Goal: Use online tool/utility: Utilize a website feature to perform a specific function

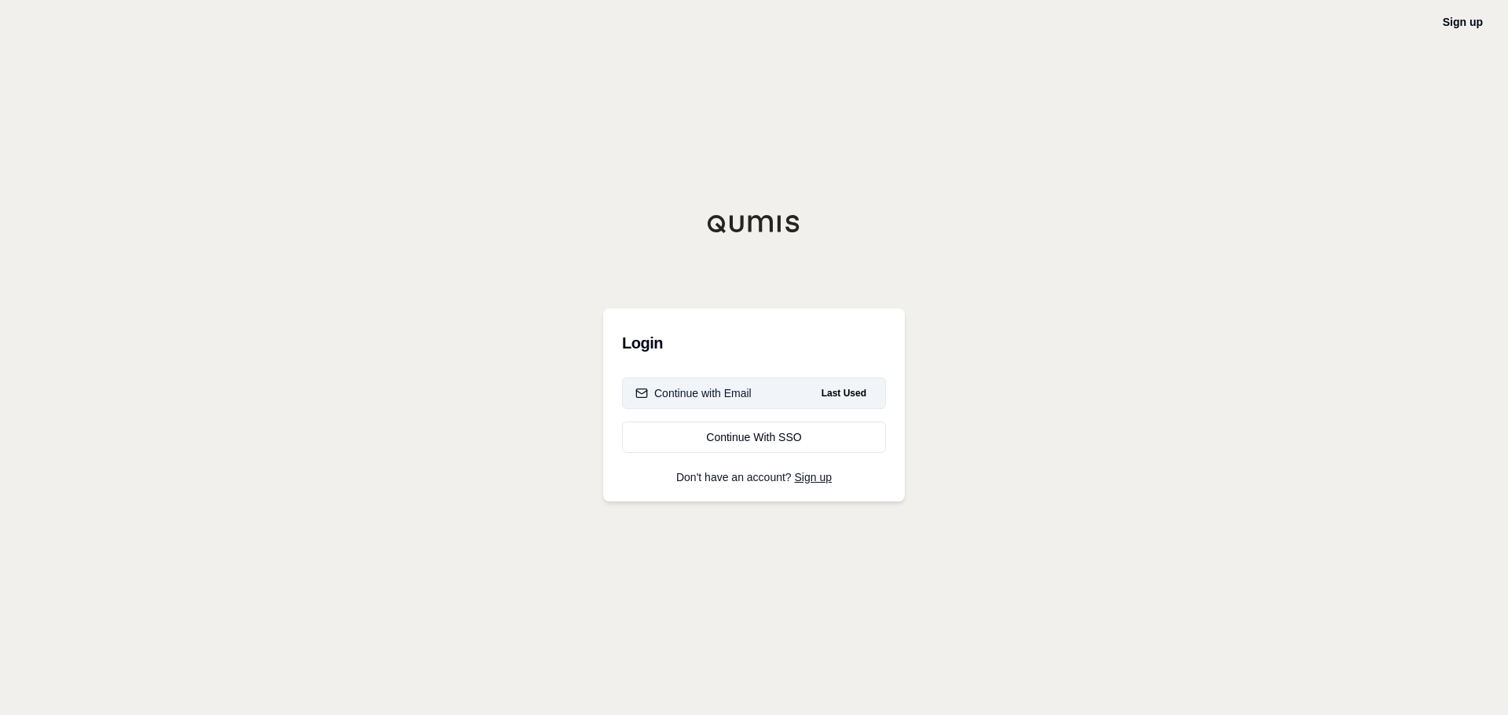
click at [719, 393] on div "Continue with Email" at bounding box center [693, 394] width 116 height 16
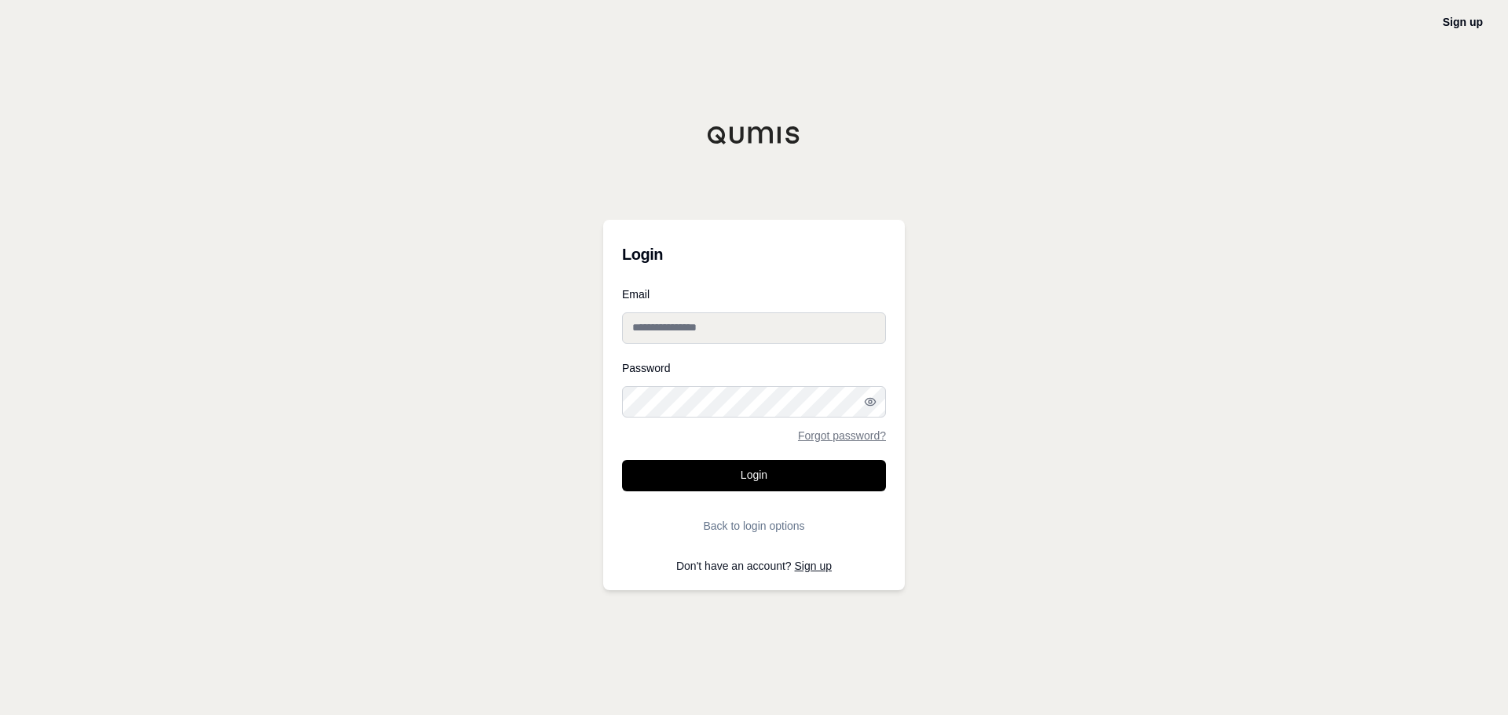
type input "**********"
click at [736, 477] on button "Login" at bounding box center [754, 475] width 264 height 31
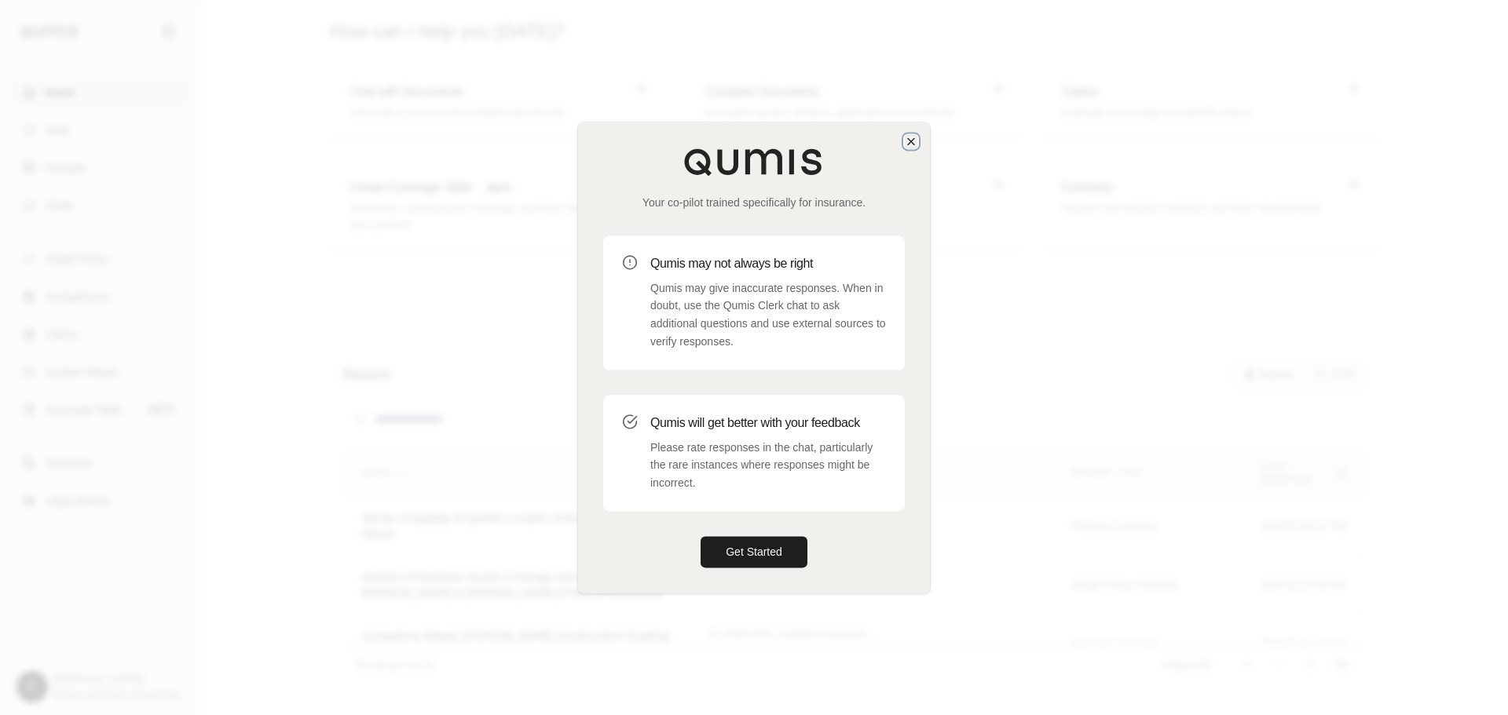
click at [911, 146] on icon "button" at bounding box center [911, 141] width 13 height 13
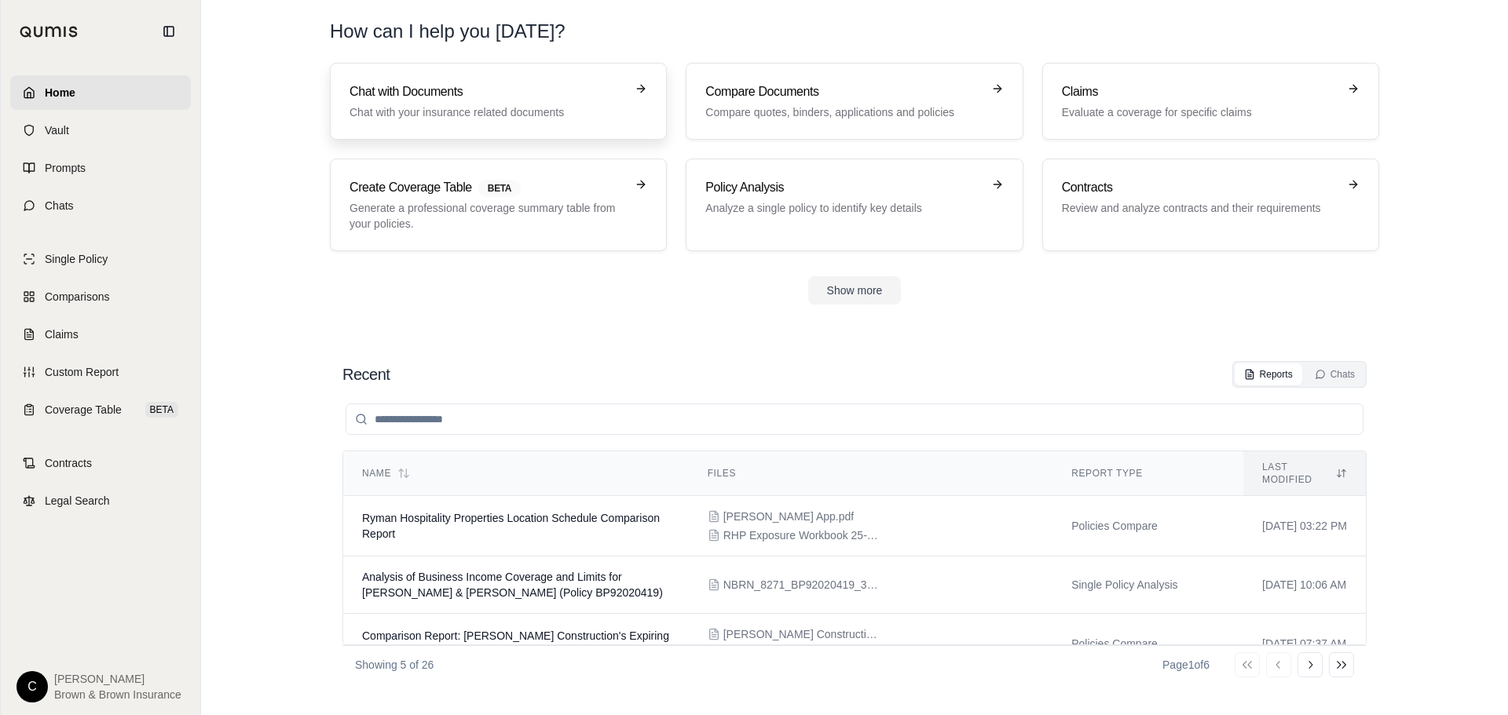
click at [553, 110] on p "Chat with your insurance related documents" at bounding box center [487, 112] width 276 height 16
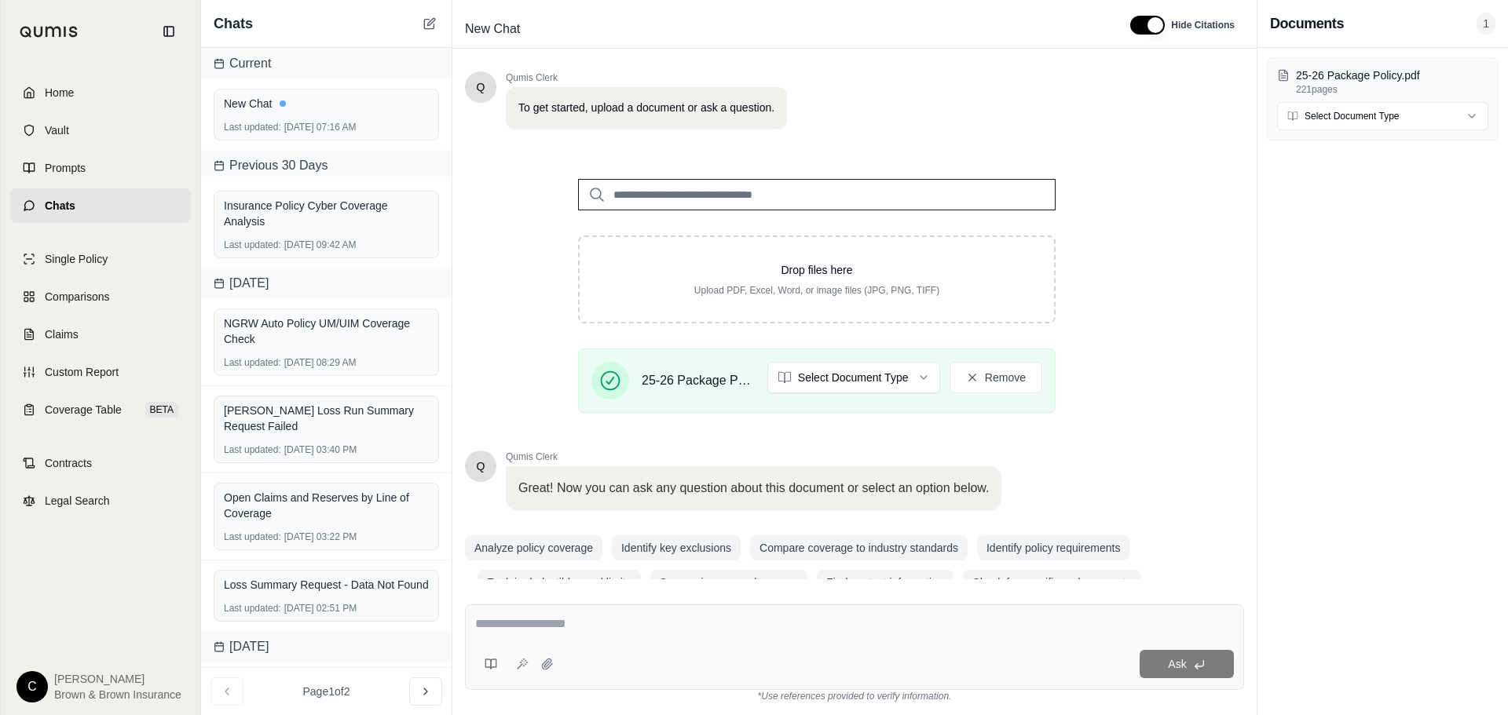
scroll to position [133, 0]
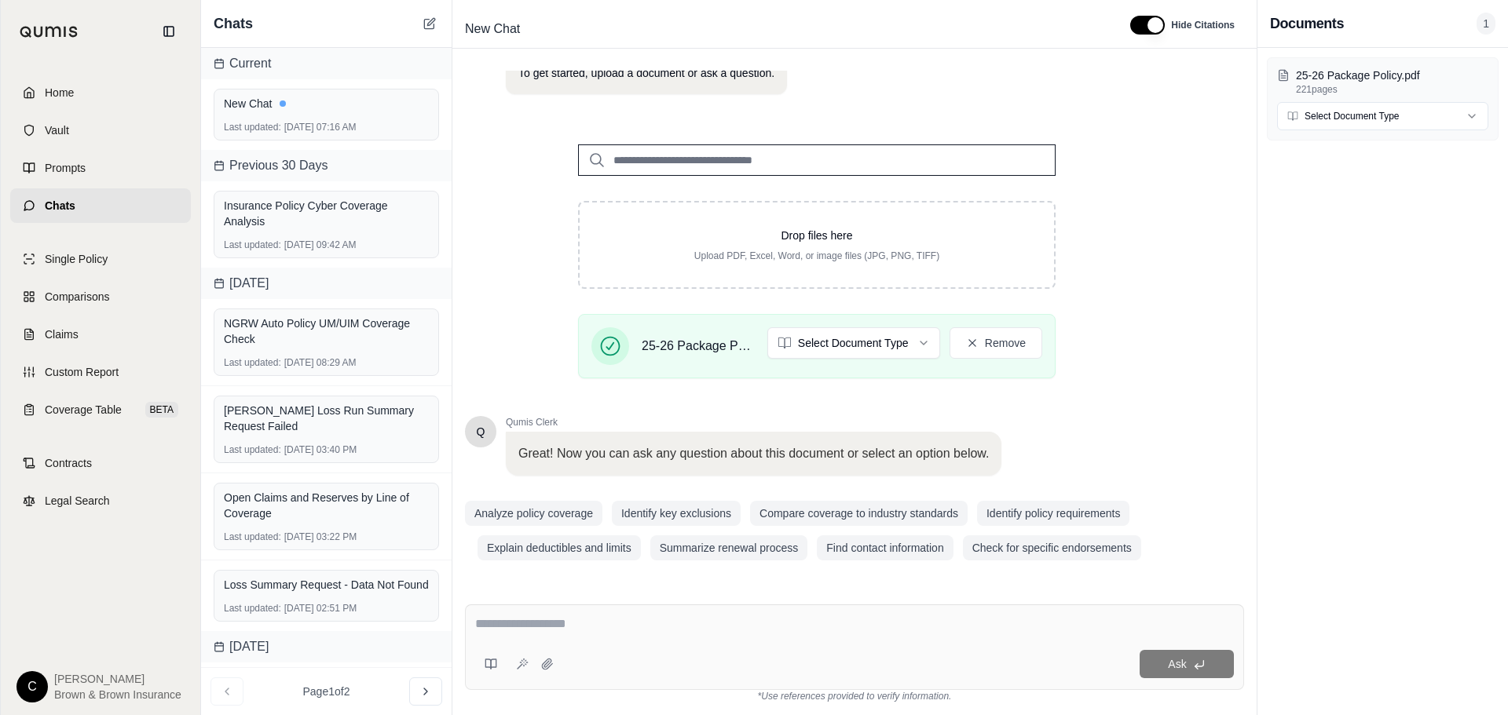
click at [521, 622] on textarea at bounding box center [854, 624] width 759 height 19
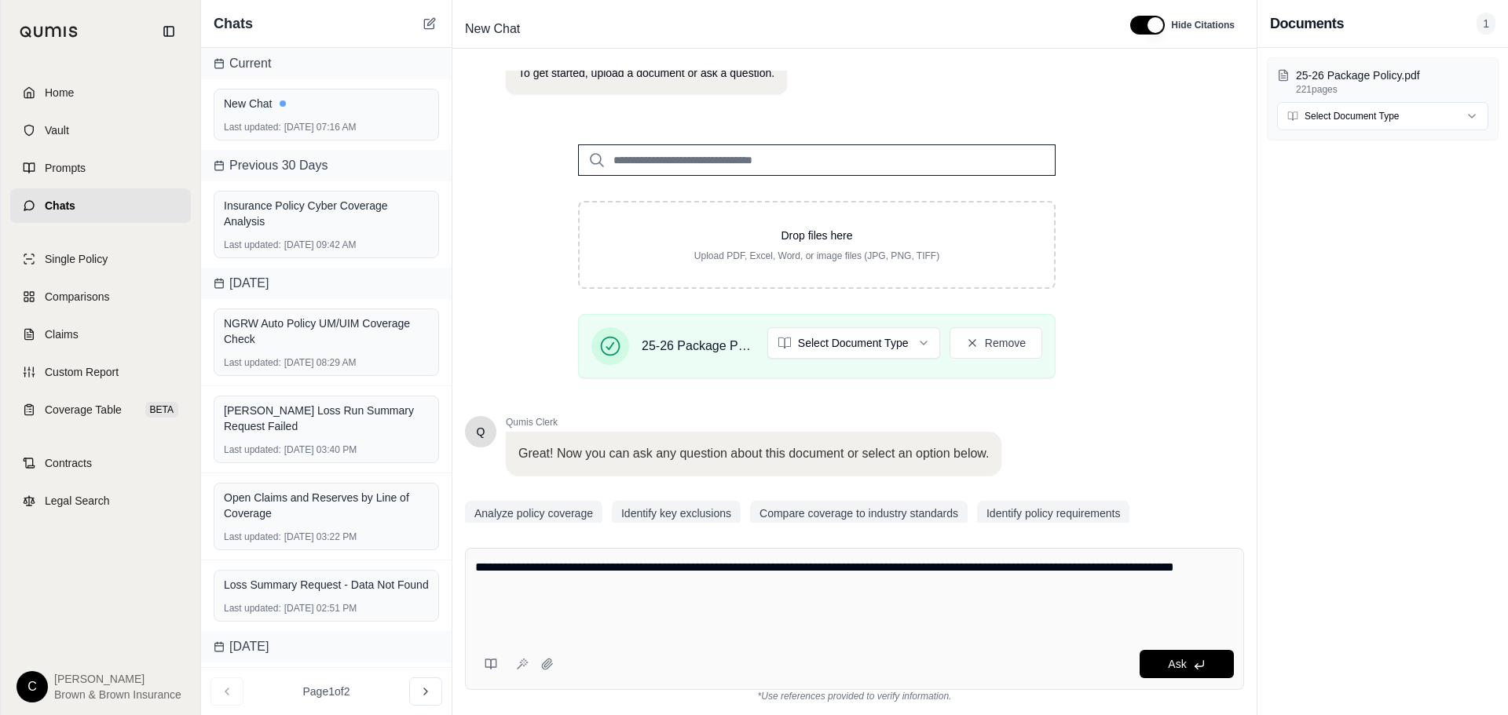
click at [520, 621] on textarea "**********" at bounding box center [854, 595] width 759 height 75
paste textarea "**********"
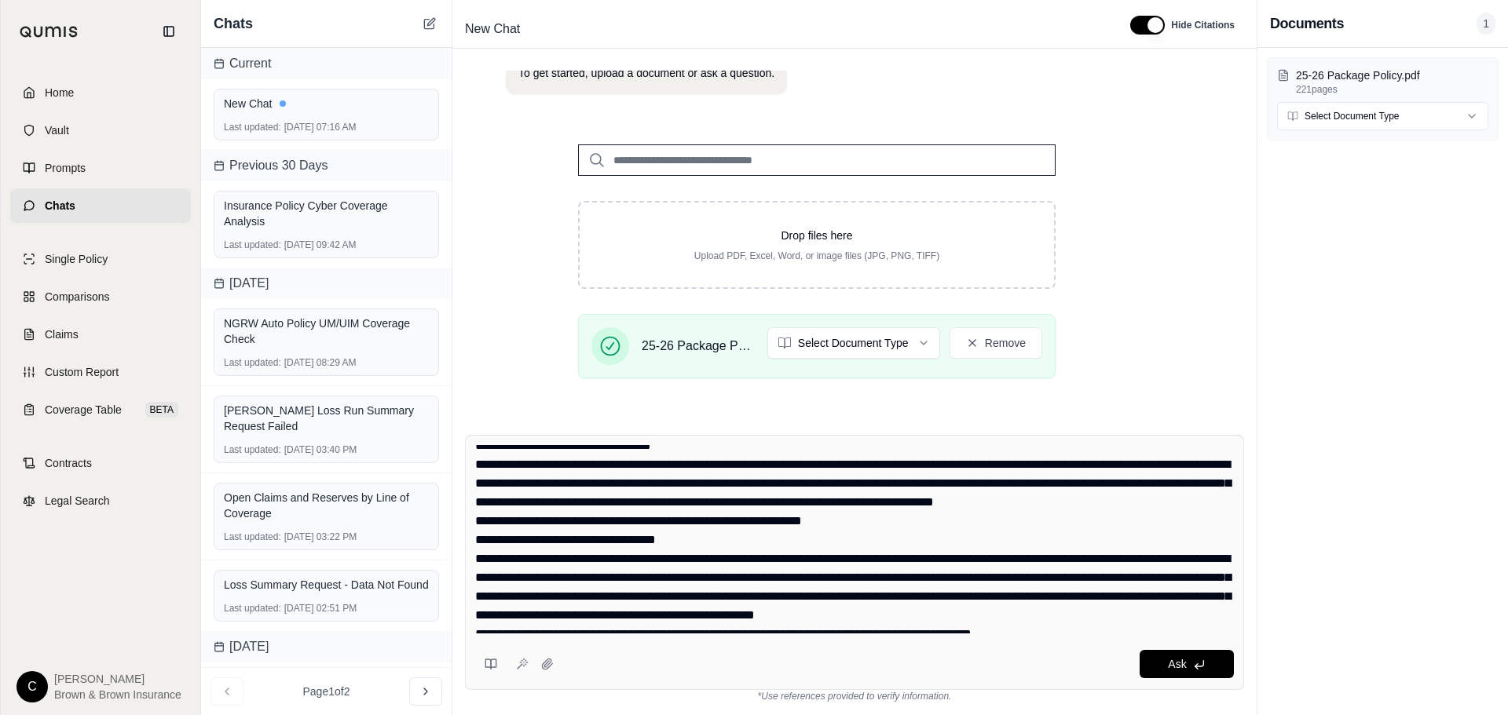
scroll to position [433, 0]
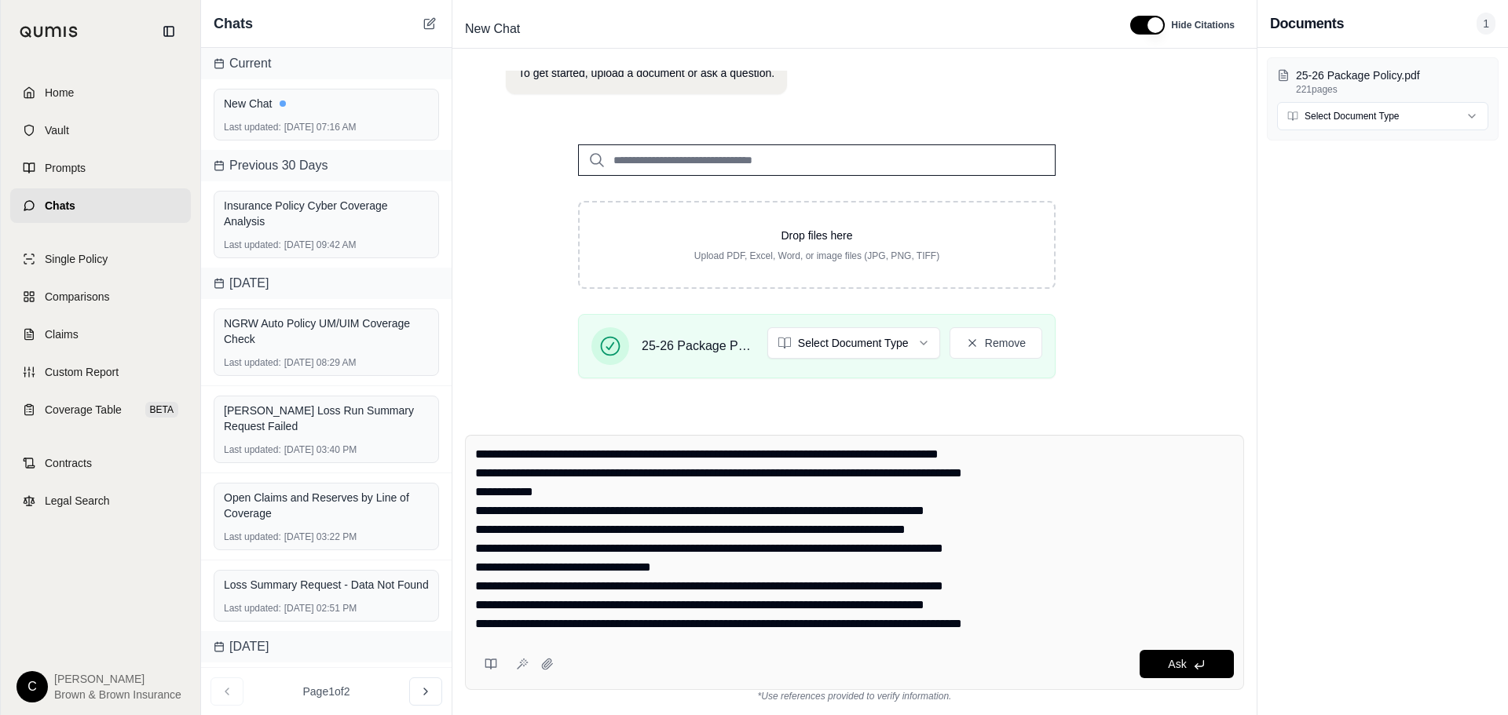
click at [1054, 610] on textarea at bounding box center [854, 539] width 759 height 188
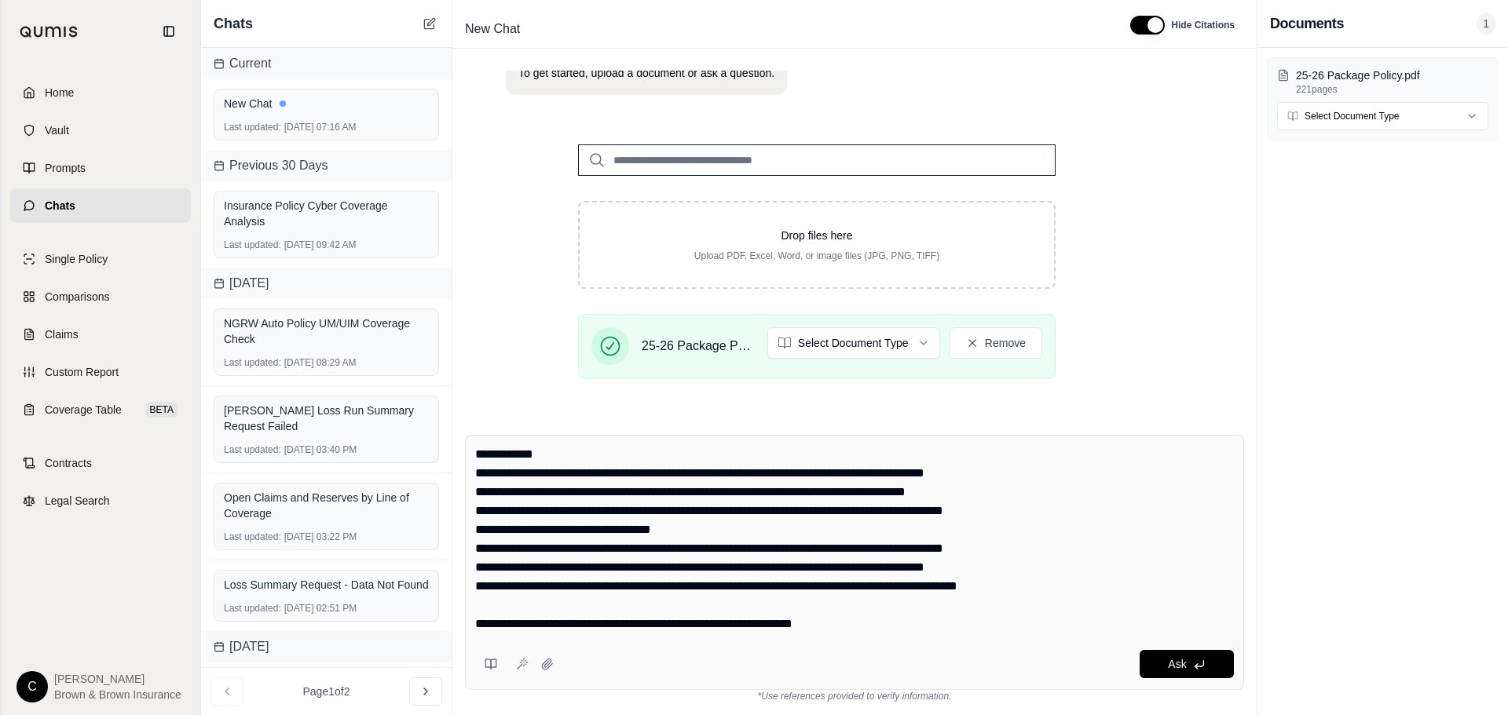
type textarea "**********"
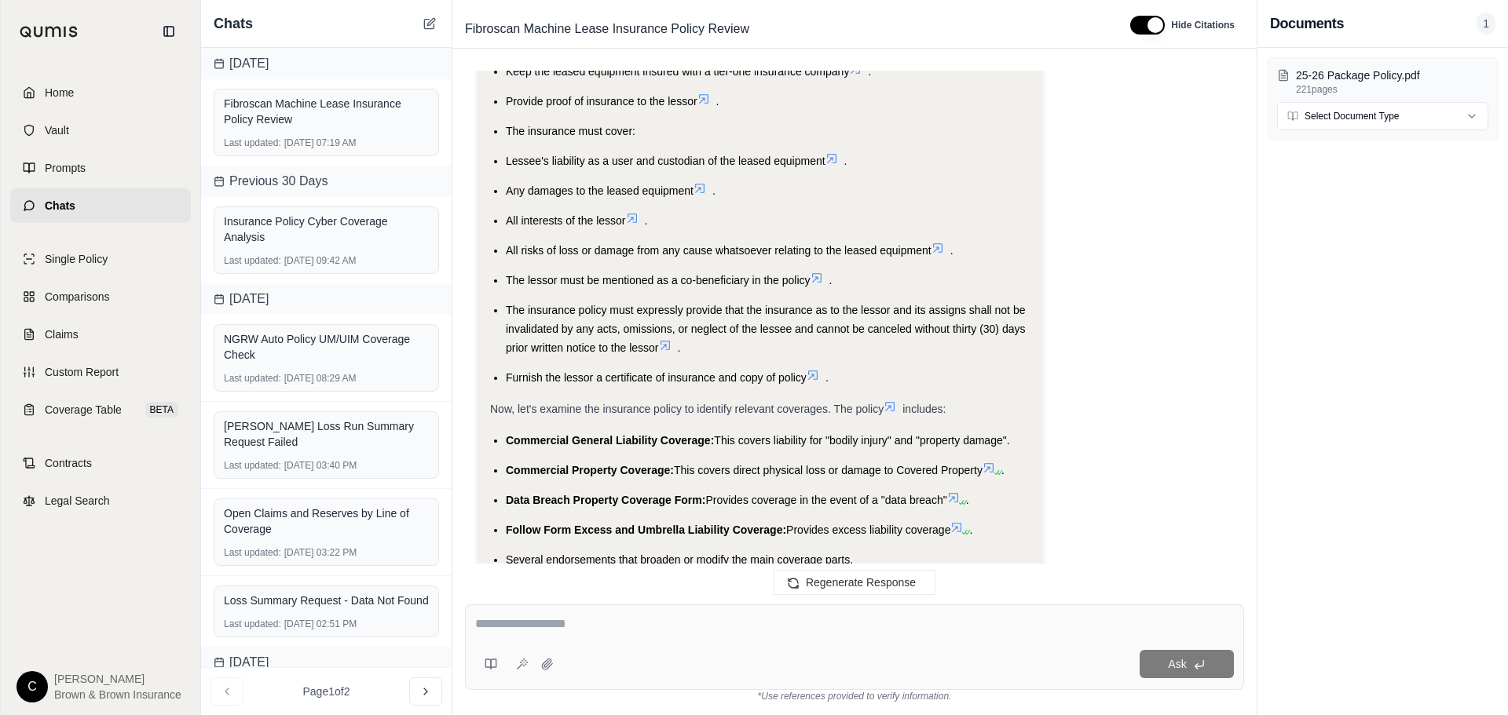
scroll to position [1326, 0]
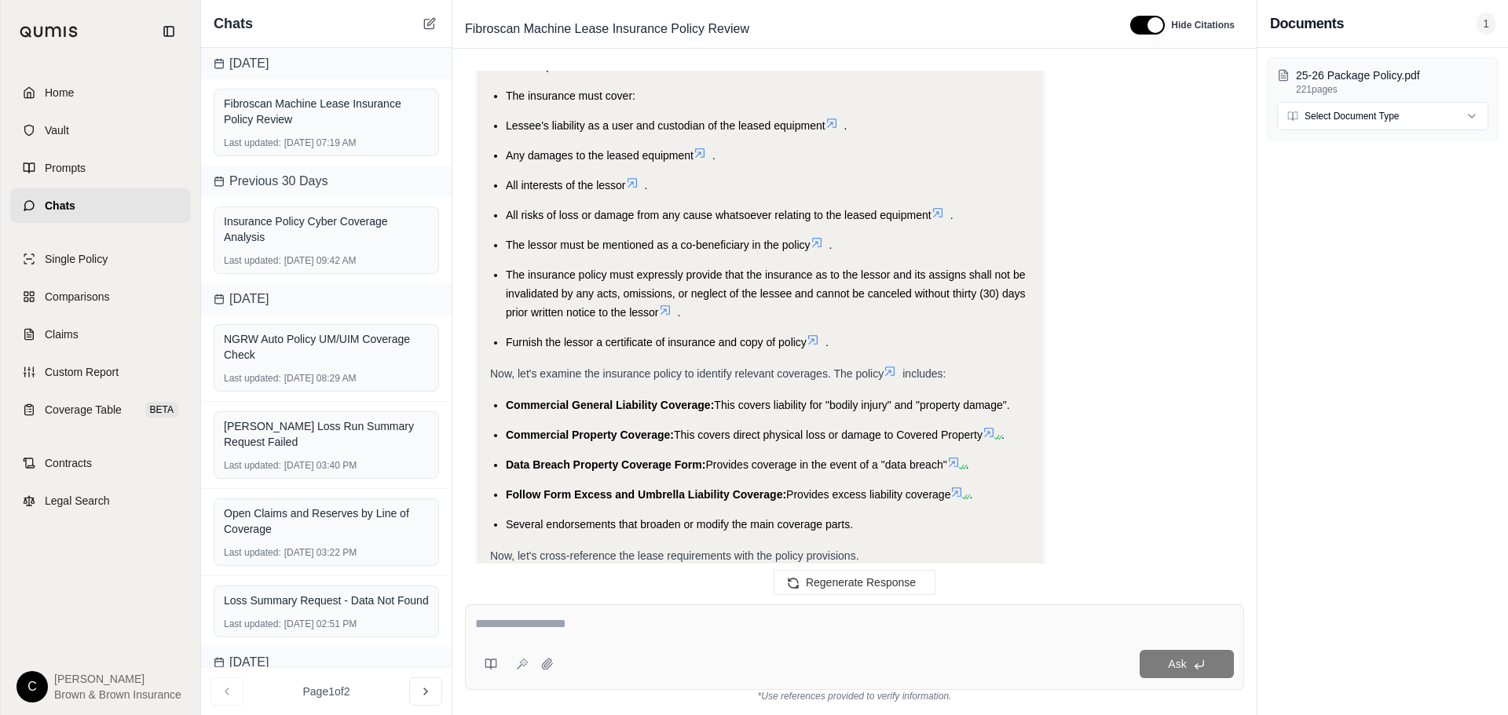
drag, startPoint x: 978, startPoint y: 214, endPoint x: 957, endPoint y: 214, distance: 21.2
click at [957, 214] on ul "Assume the entire risk of loss or damage to the leased equipment . Keep the lea…" at bounding box center [760, 174] width 540 height 355
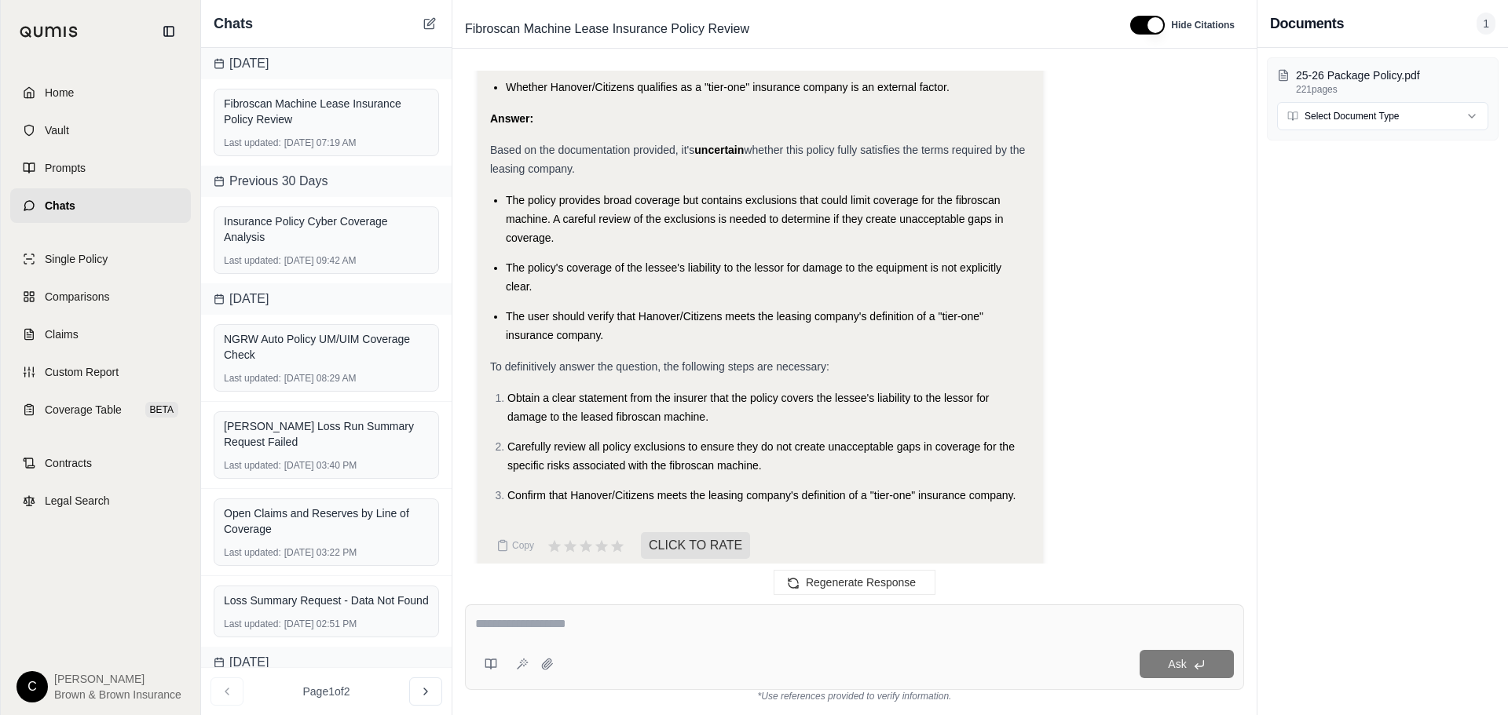
scroll to position [3446, 0]
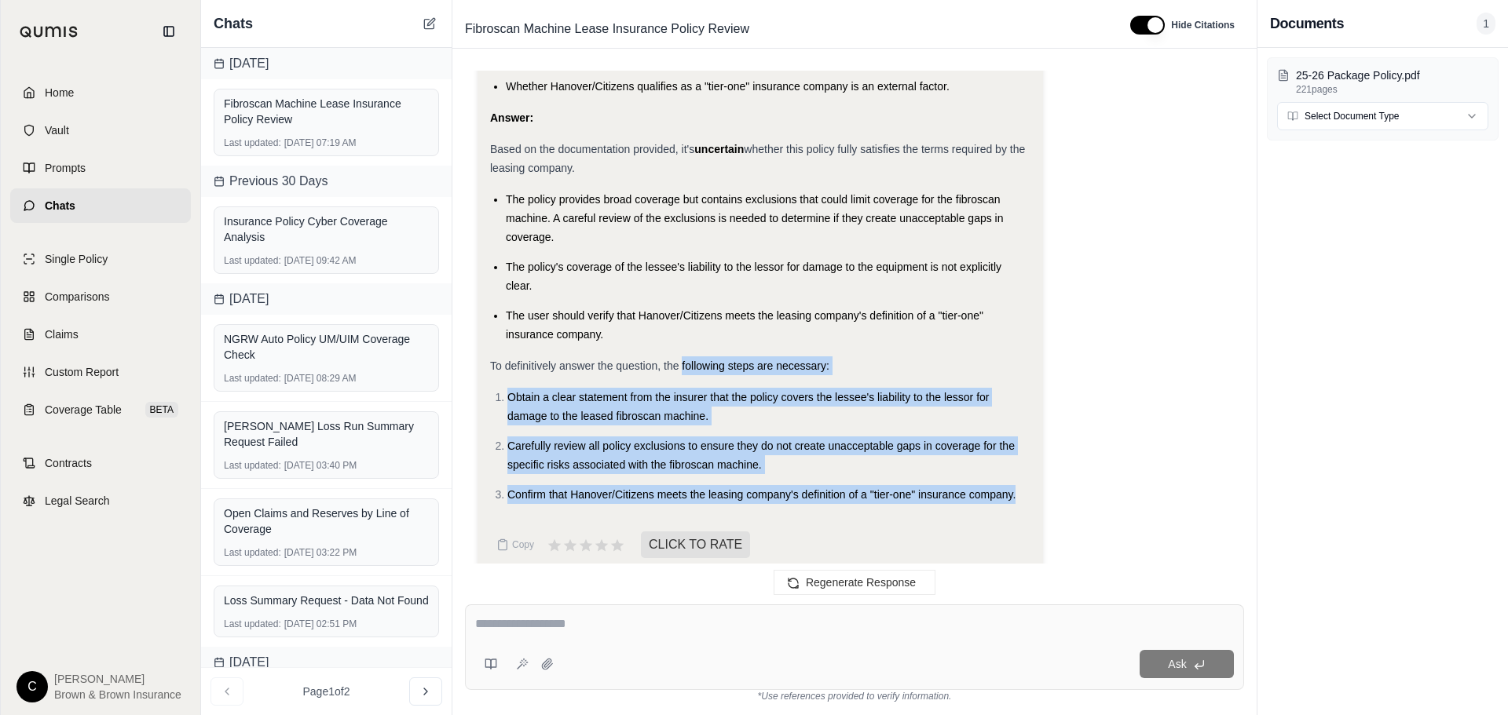
drag, startPoint x: 1015, startPoint y: 479, endPoint x: 682, endPoint y: 327, distance: 365.1
click at [518, 539] on span "Copy" at bounding box center [523, 545] width 22 height 13
click at [598, 538] on icon at bounding box center [601, 544] width 14 height 13
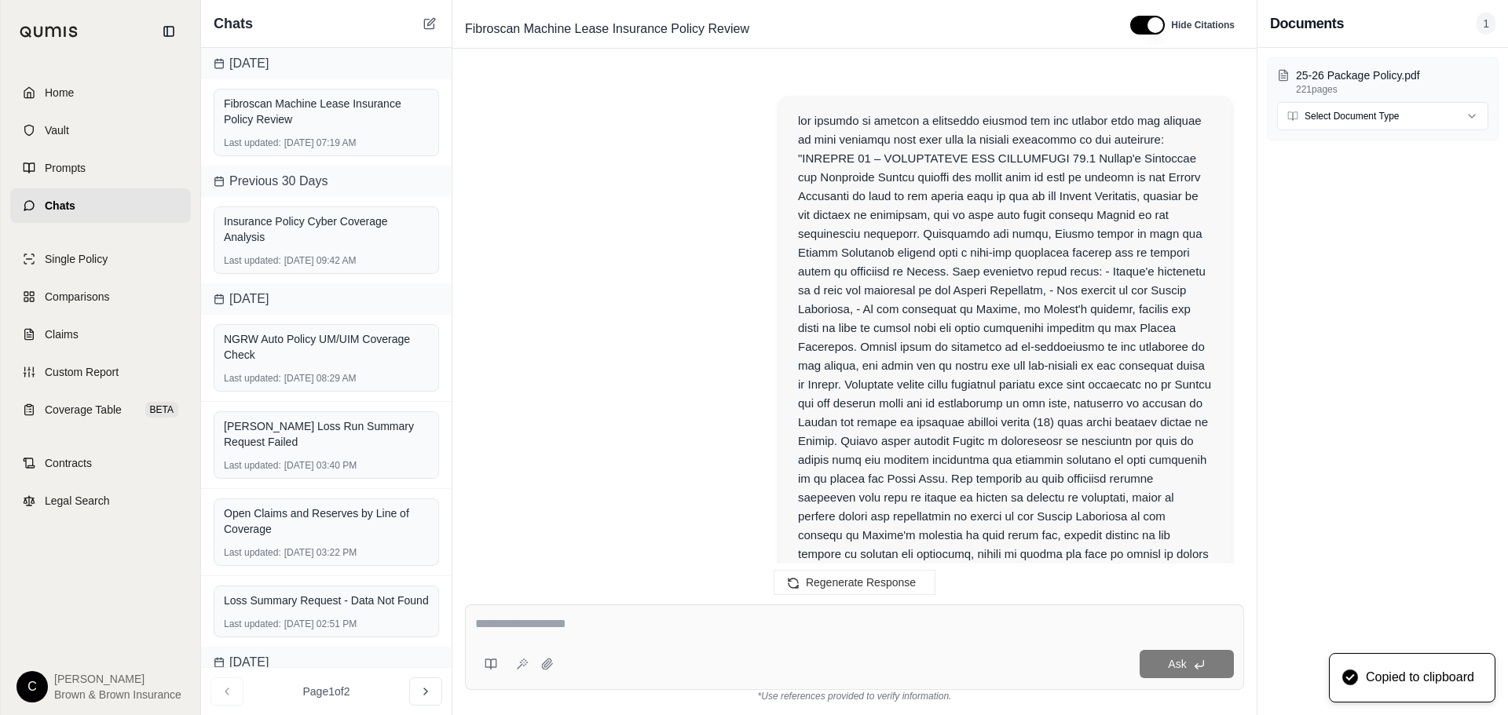
scroll to position [3575, 0]
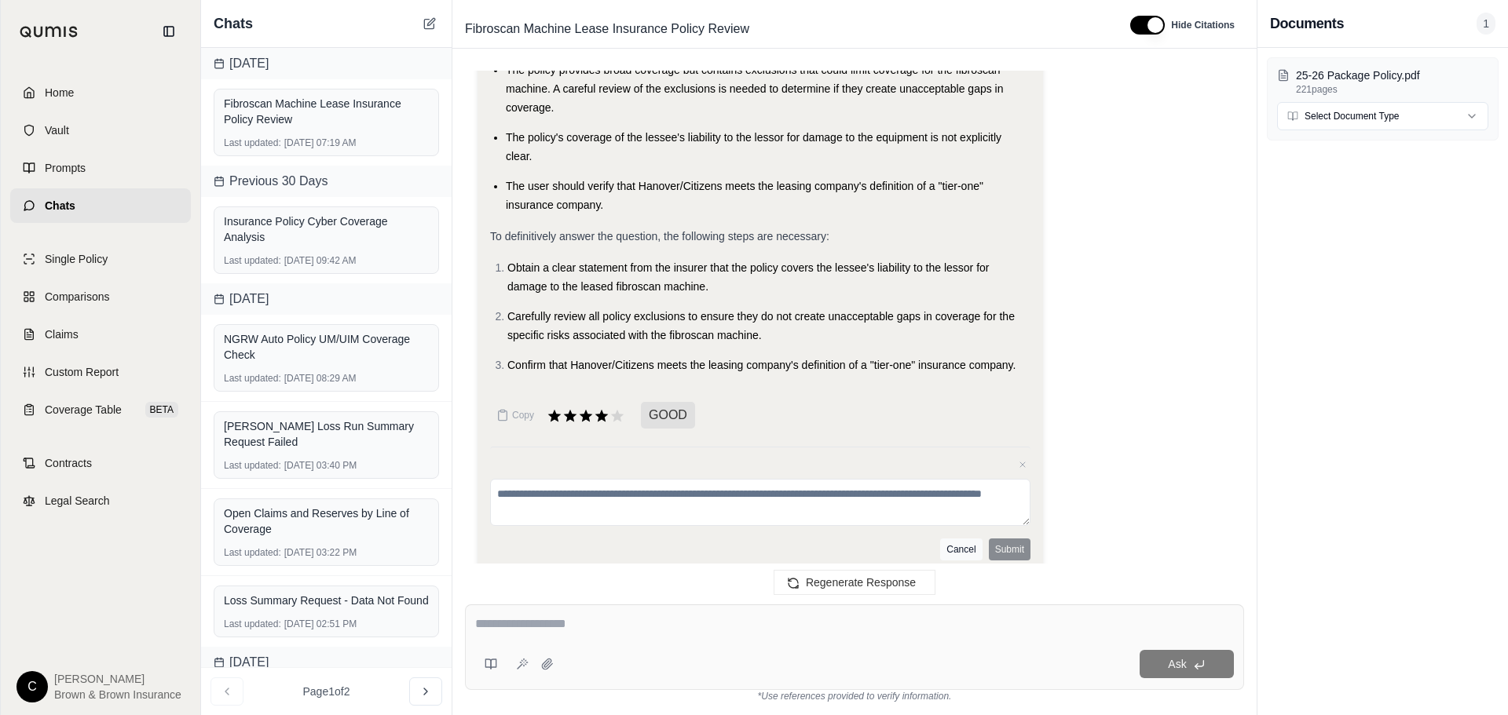
click at [969, 539] on button "Cancel" at bounding box center [961, 550] width 42 height 22
